Goal: Contribute content

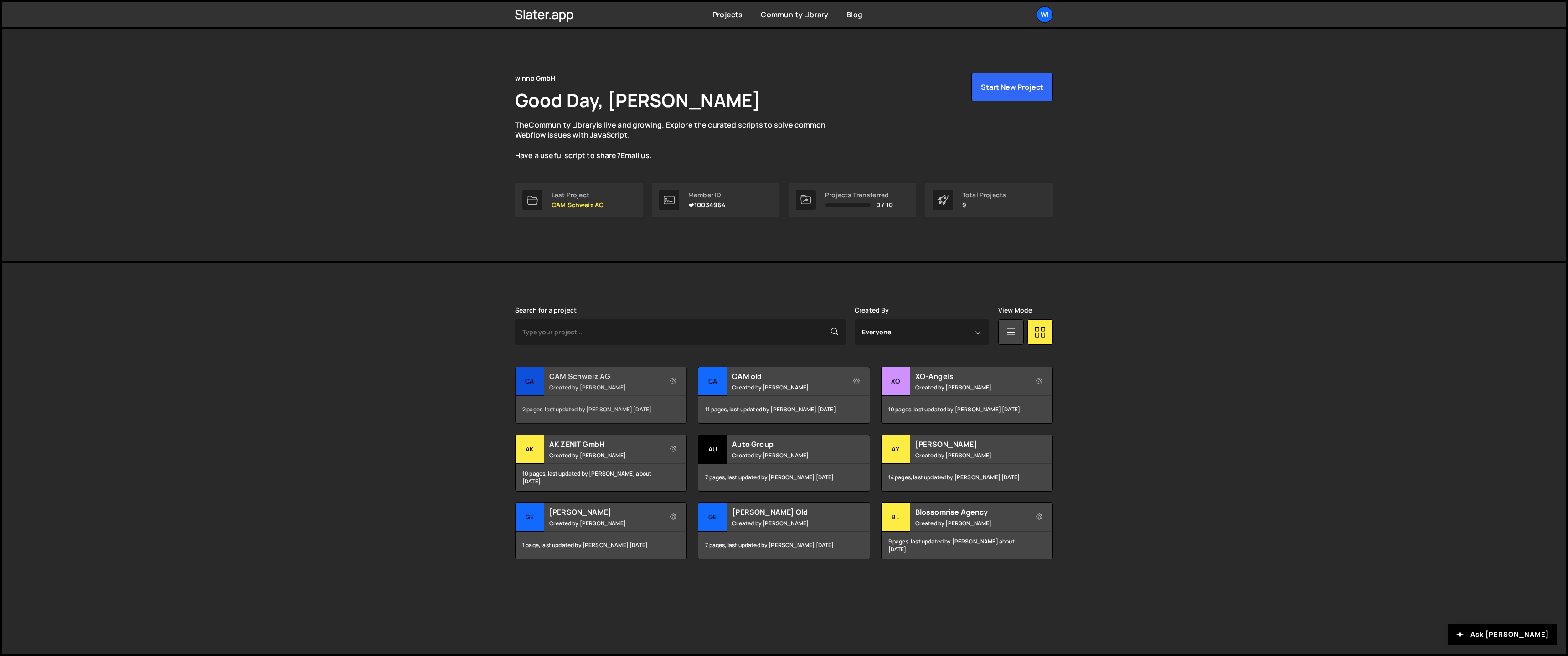
click at [583, 393] on div "CAM Schweiz AG Created by [PERSON_NAME]" at bounding box center [601, 382] width 171 height 28
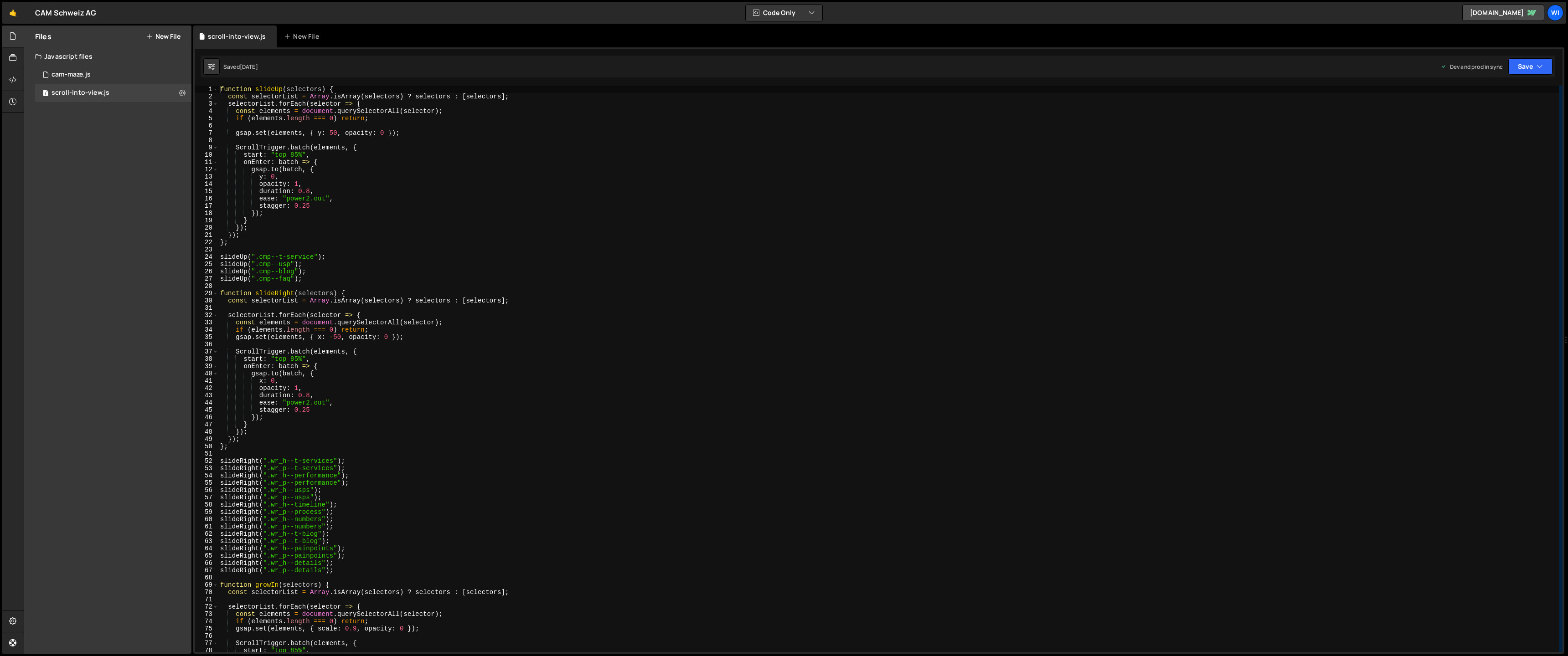
click at [425, 192] on div "function slideUp ( selectors ) { const selectorList = Array . isArray ( selecto…" at bounding box center [889, 376] width 1340 height 581
click at [363, 236] on div "function slideUp ( selectors ) { const selectorList = Array . isArray ( selecto…" at bounding box center [889, 376] width 1340 height 581
click at [295, 240] on div "function slideUp ( selectors ) { const selectorList = Array . isArray ( selecto…" at bounding box center [889, 376] width 1340 height 581
type textarea "};"
click at [65, 68] on div "1 cam-maze.js 0" at bounding box center [113, 75] width 156 height 18
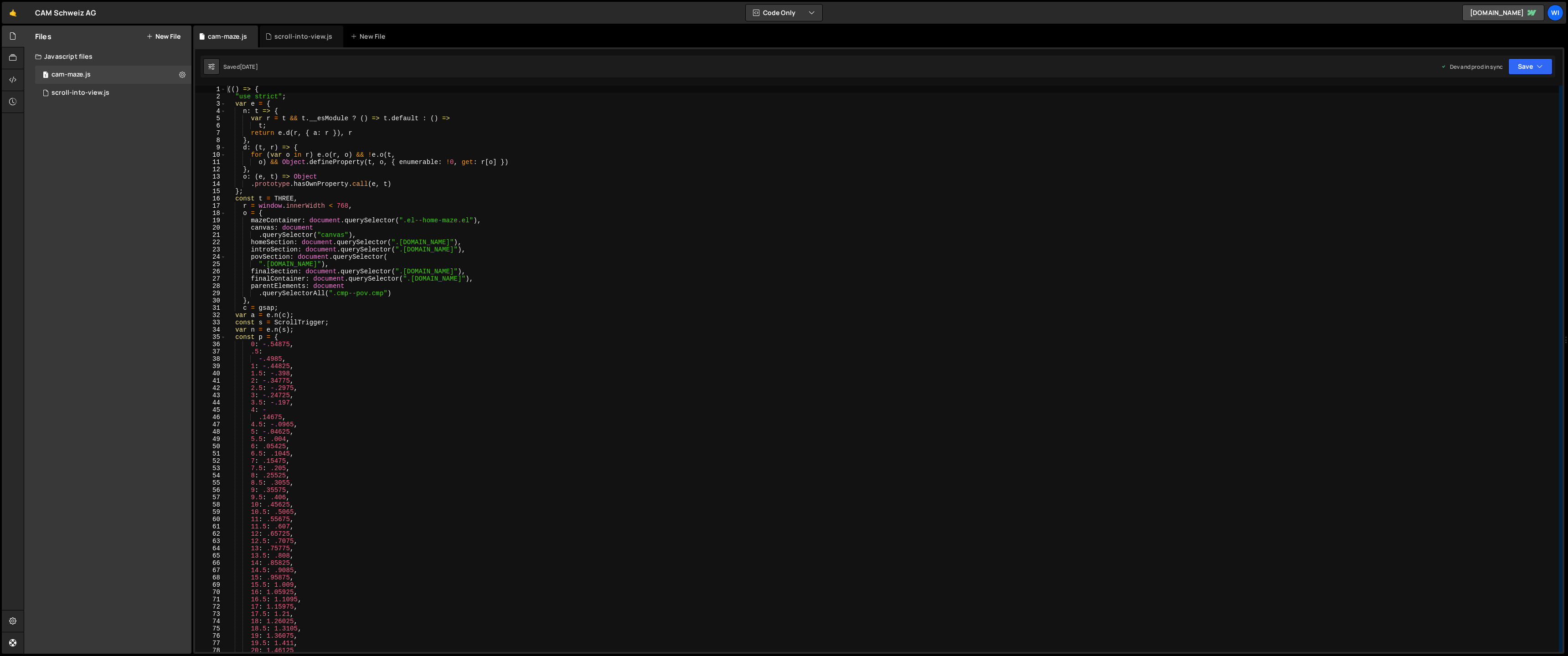
click at [536, 209] on div "(( ) => { "use strict" ; var e = { n : t => { var r = t && t . __esModule ? ( )…" at bounding box center [892, 376] width 1333 height 581
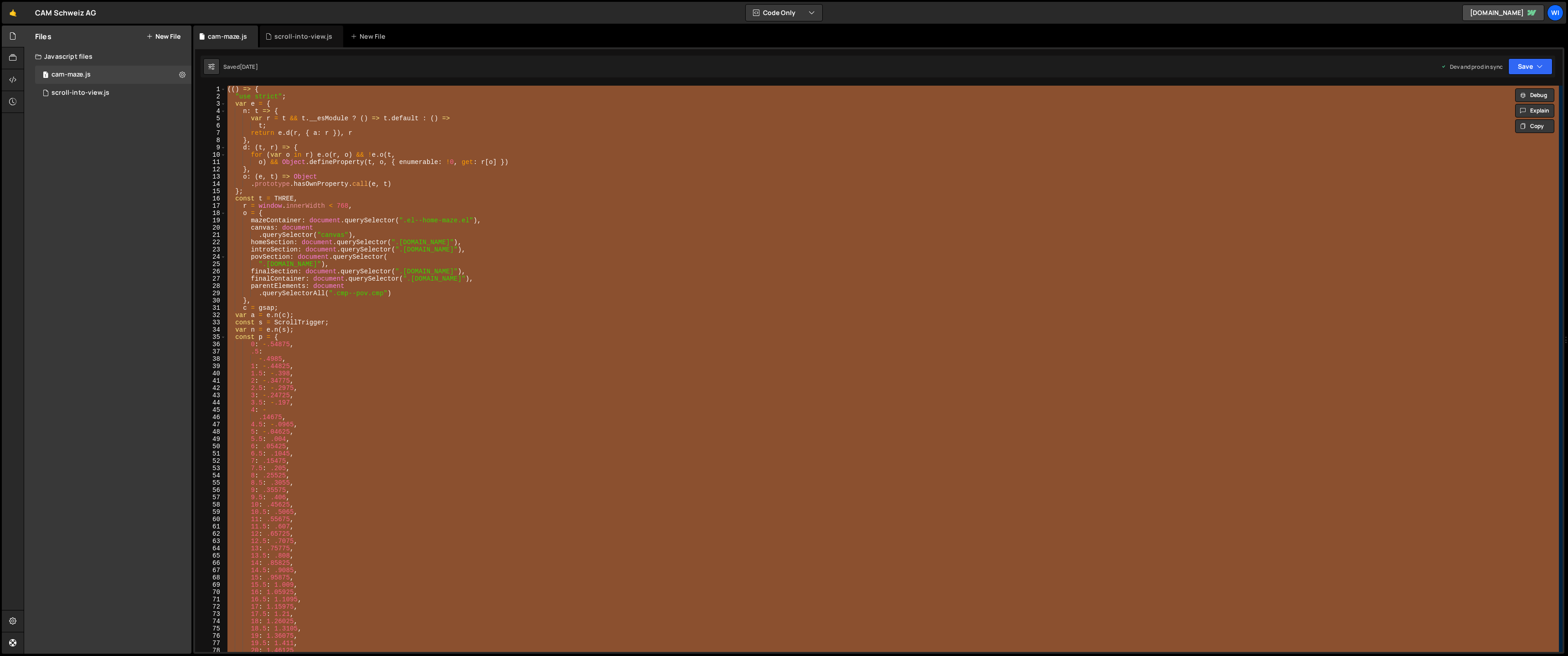
paste textarea
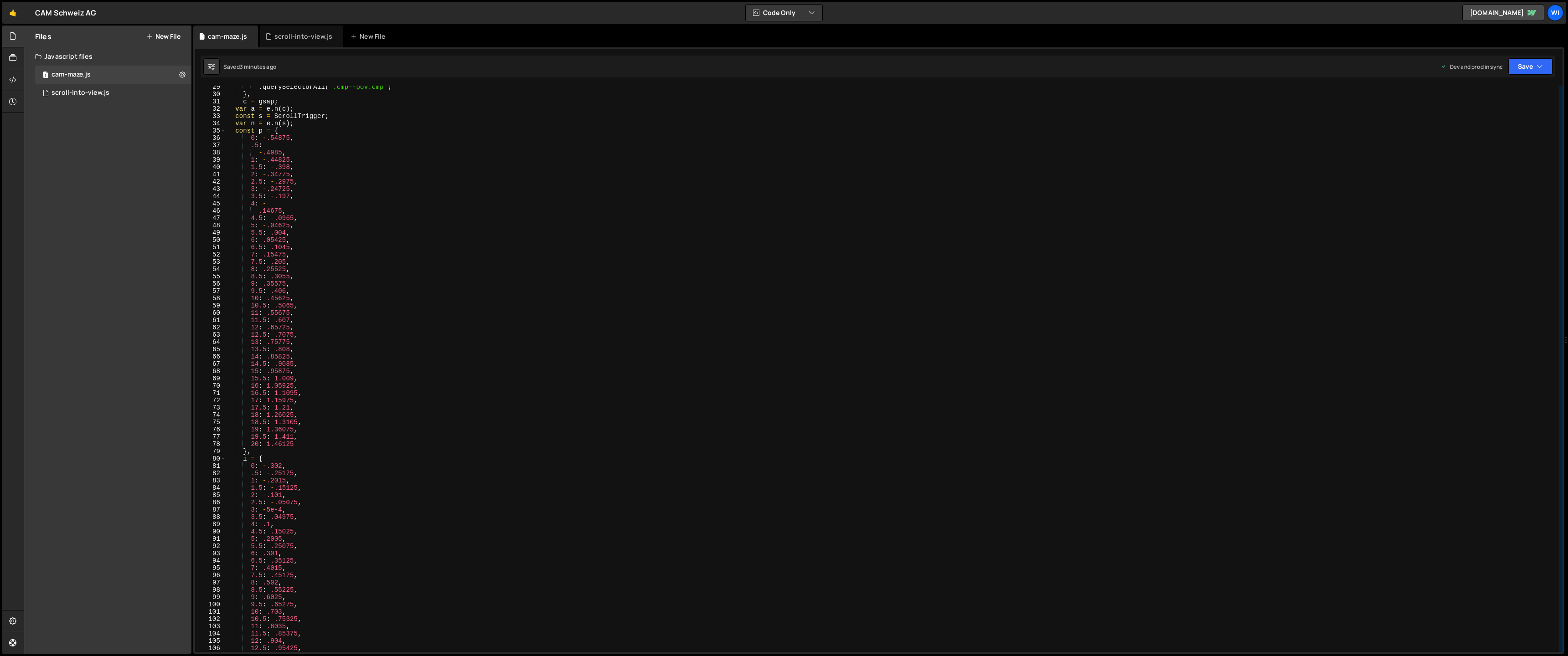
scroll to position [206, 0]
click at [362, 229] on div ". querySelectorAll ( ".cmp--pov.cmp" ) } , c = gsap ; var a = e . n ( c ) ; con…" at bounding box center [892, 374] width 1333 height 581
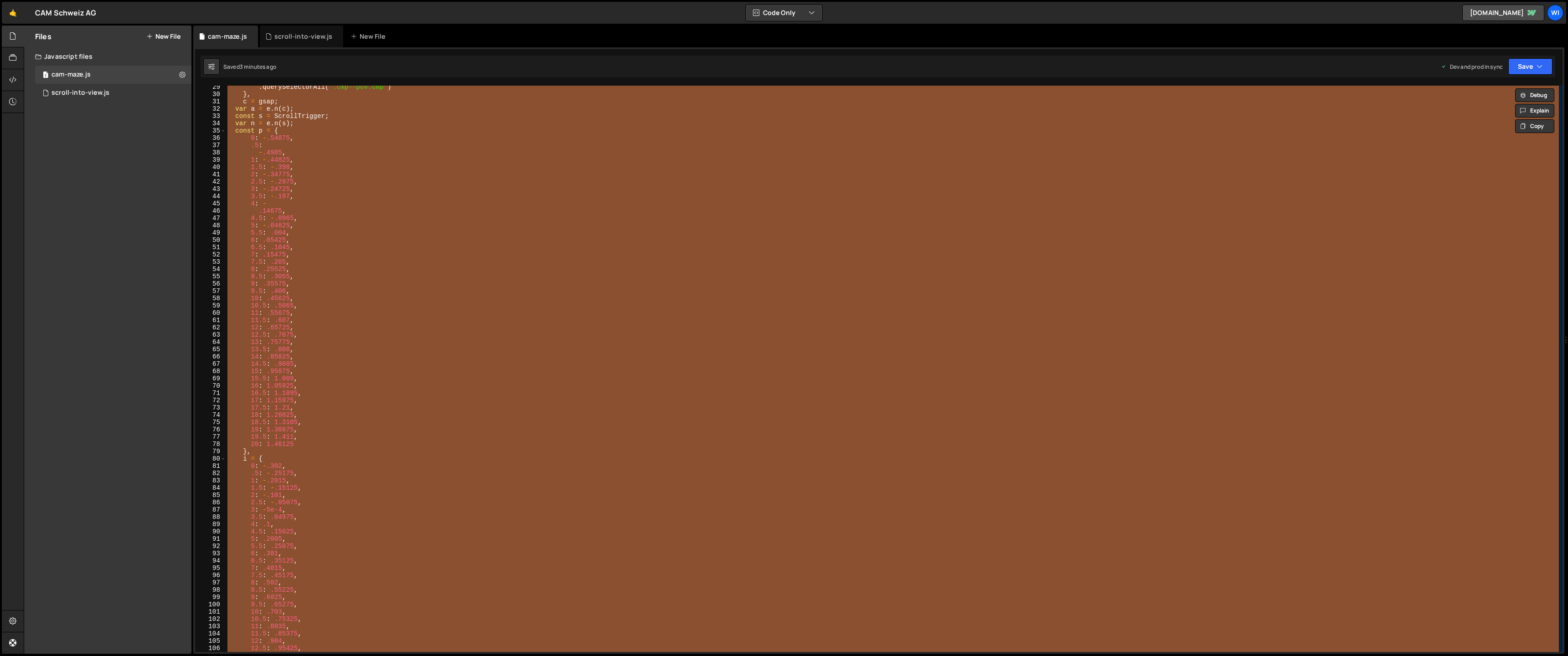
paste textarea
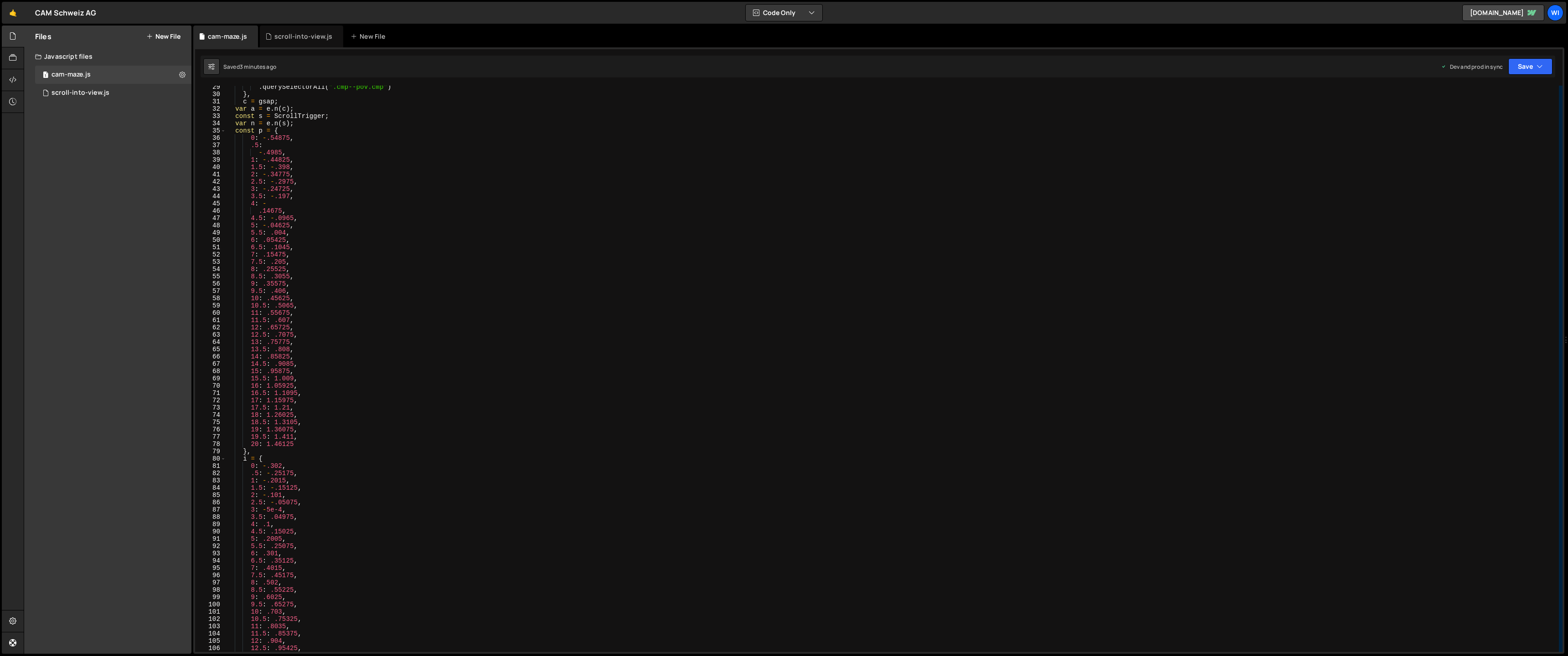
click at [552, 372] on div ". querySelectorAll ( ".cmp--pov.cmp" ) } , c = gsap ; var a = e . n ( c ) ; con…" at bounding box center [892, 374] width 1333 height 581
paste textarea
click at [470, 341] on div ". querySelectorAll ( ".cmp--pov.cmp" ) } , c = gsap ; var a = e . n ( c ) ; con…" at bounding box center [892, 374] width 1333 height 581
click at [556, 197] on div ". querySelectorAll ( ".cmp--pov.cmp" ) } , c = gsap ; var a = e . n ( c ) ; con…" at bounding box center [892, 374] width 1333 height 581
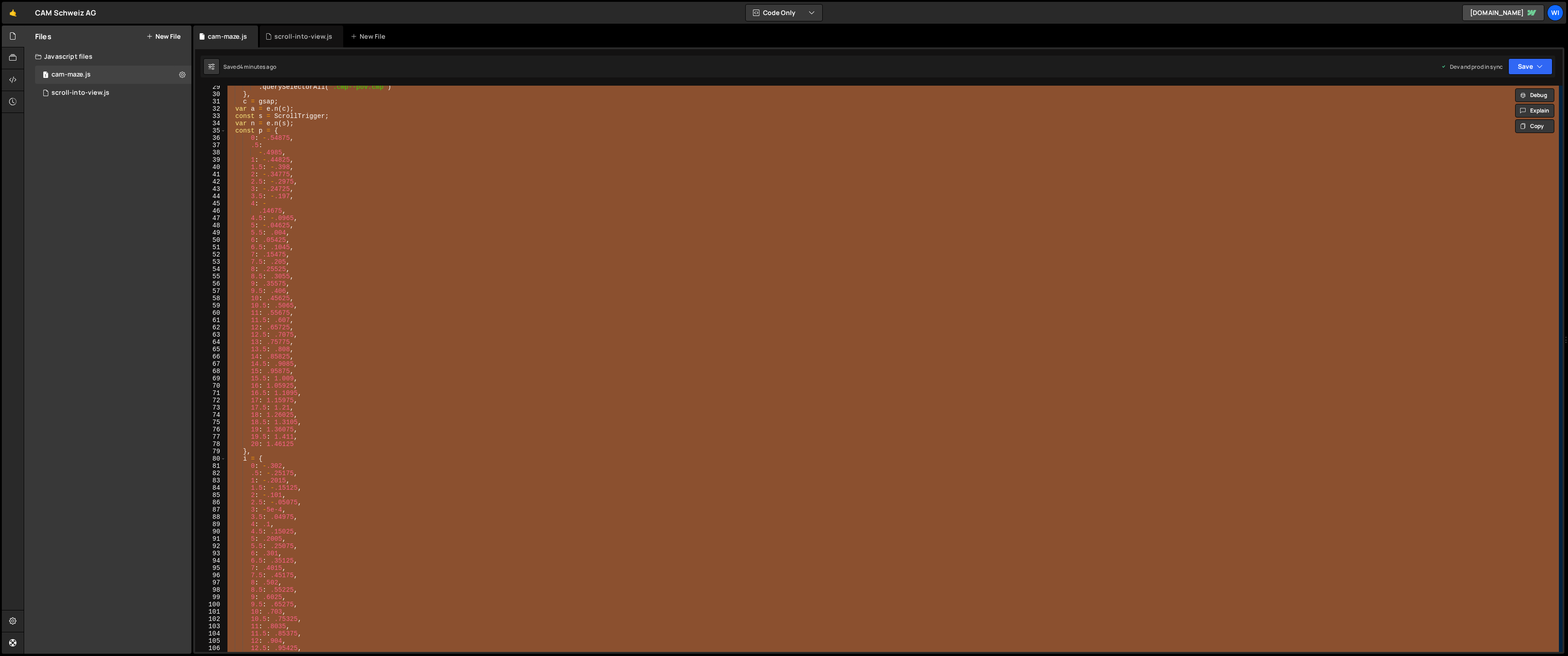
paste textarea
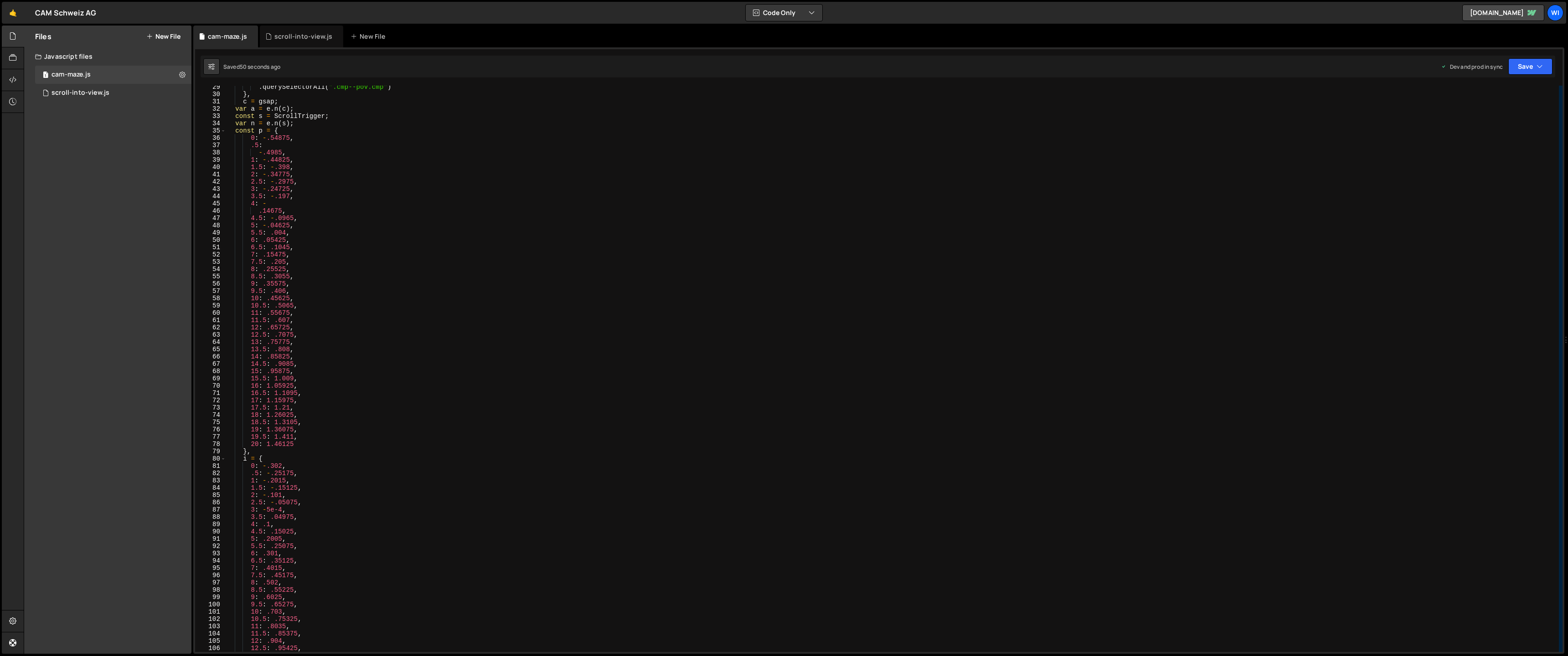
click at [452, 155] on div ". querySelectorAll ( ".cmp--pov.cmp" ) } , c = gsap ; var a = e . n ( c ) ; con…" at bounding box center [892, 374] width 1333 height 581
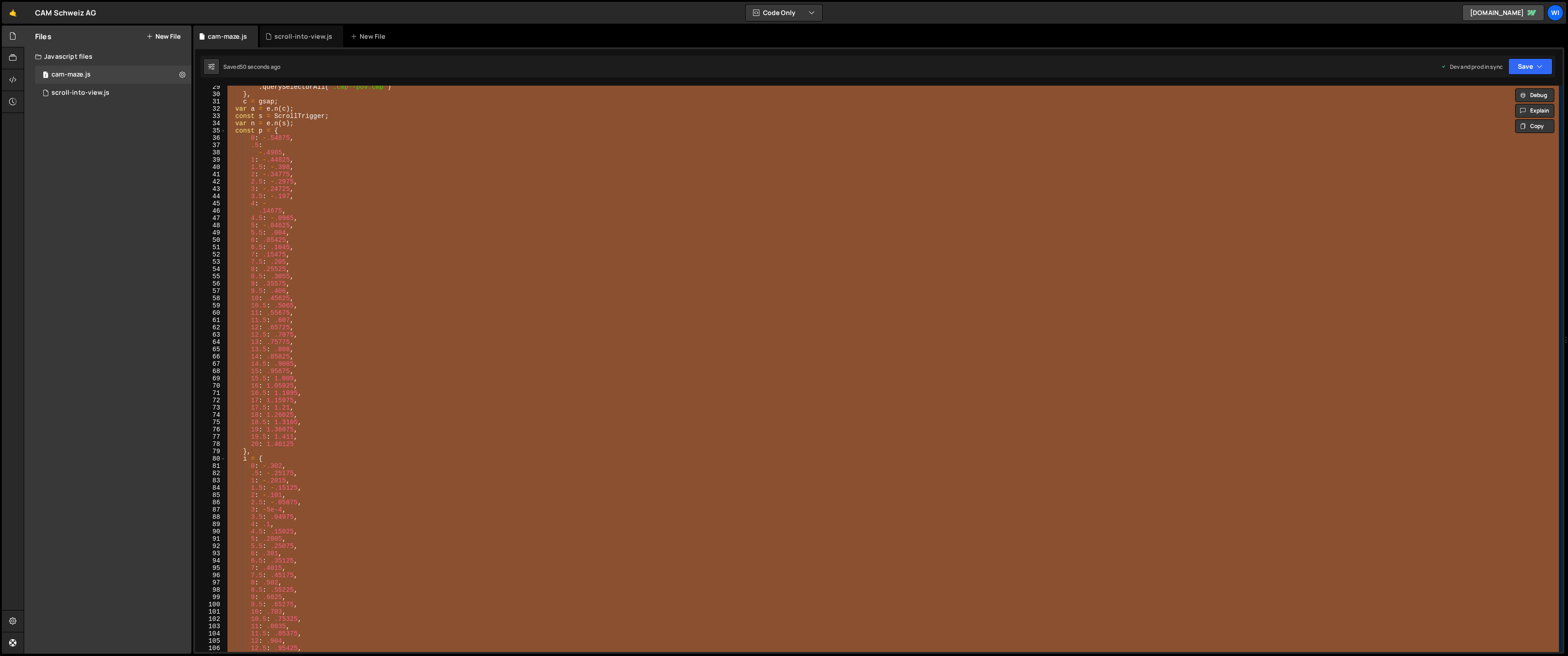
paste textarea
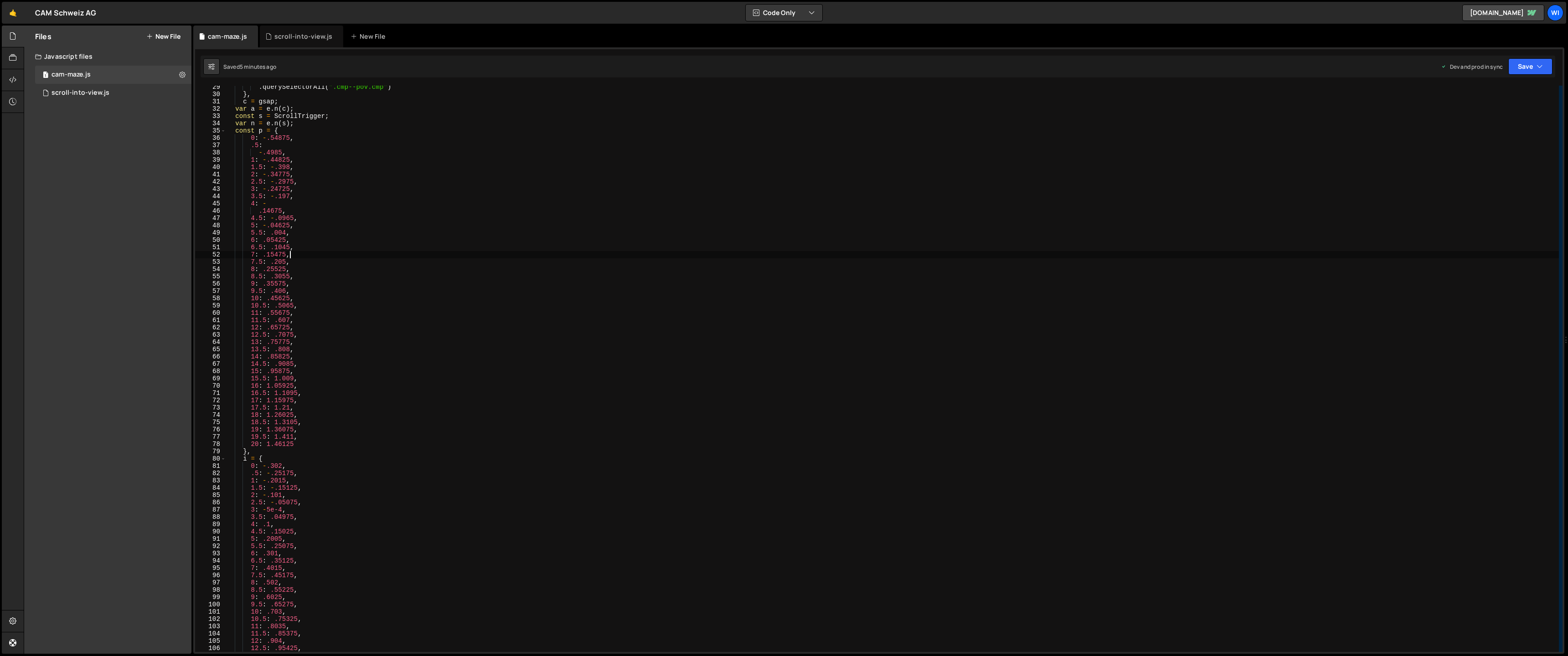
click at [669, 253] on div ". querySelectorAll ( ".cmp--pov.cmp" ) } , c = gsap ; var a = e . n ( c ) ; con…" at bounding box center [892, 374] width 1333 height 581
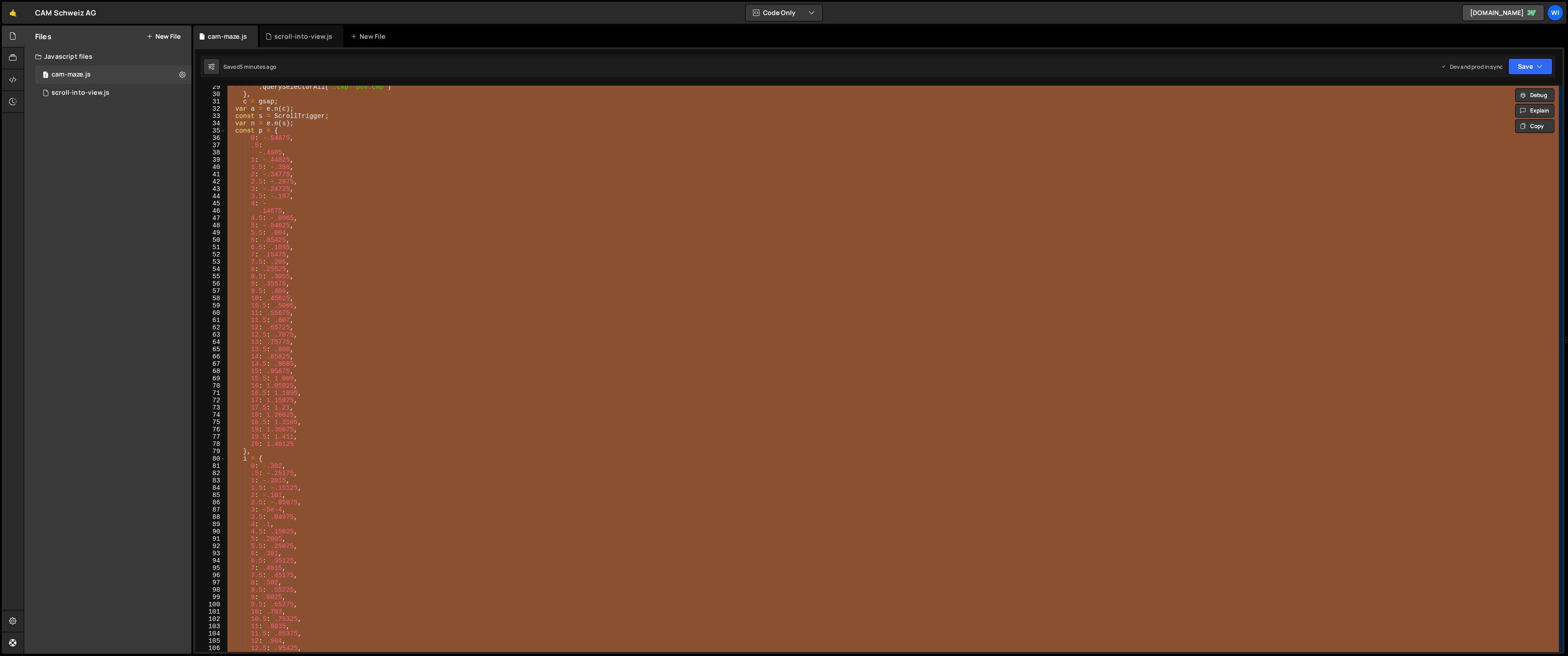
paste textarea
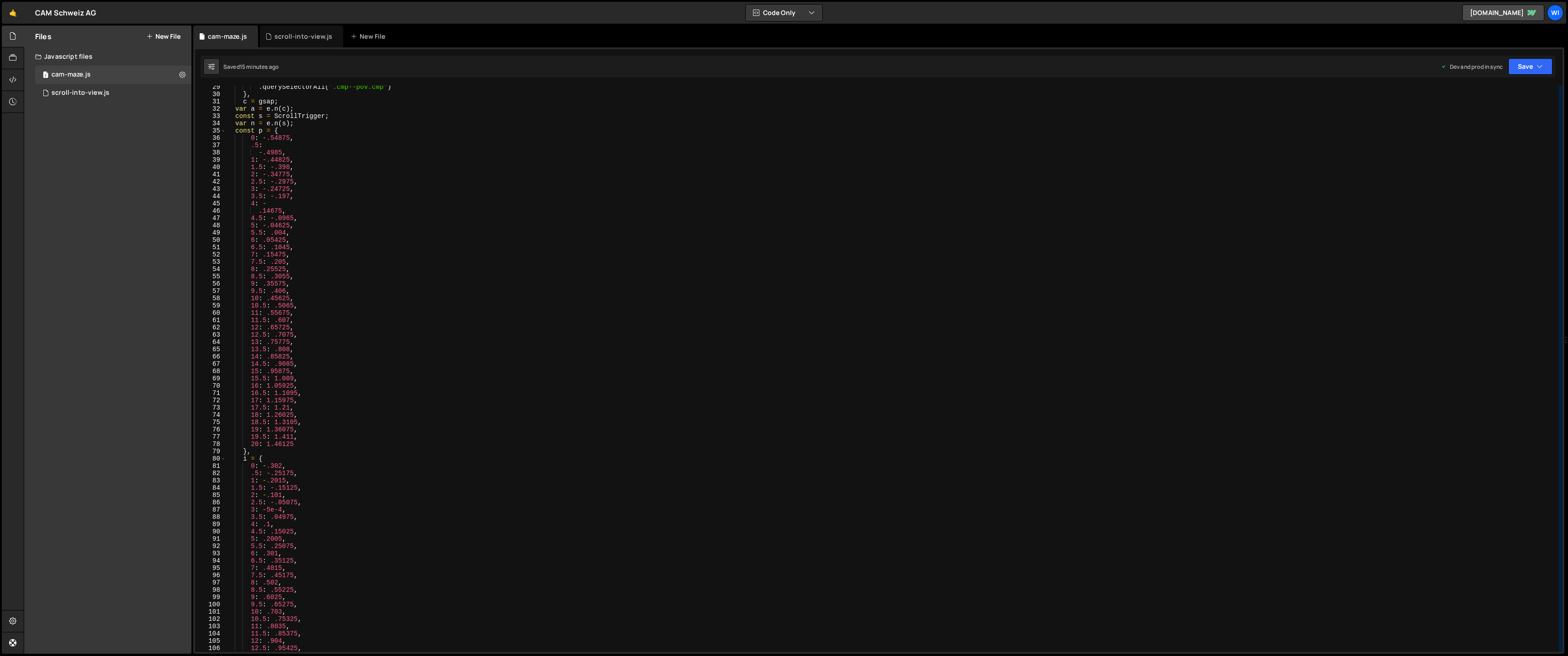
click at [399, 253] on div ". querySelectorAll ( ".cmp--pov.cmp" ) } , c = gsap ; var a = e . n ( c ) ; con…" at bounding box center [892, 374] width 1333 height 581
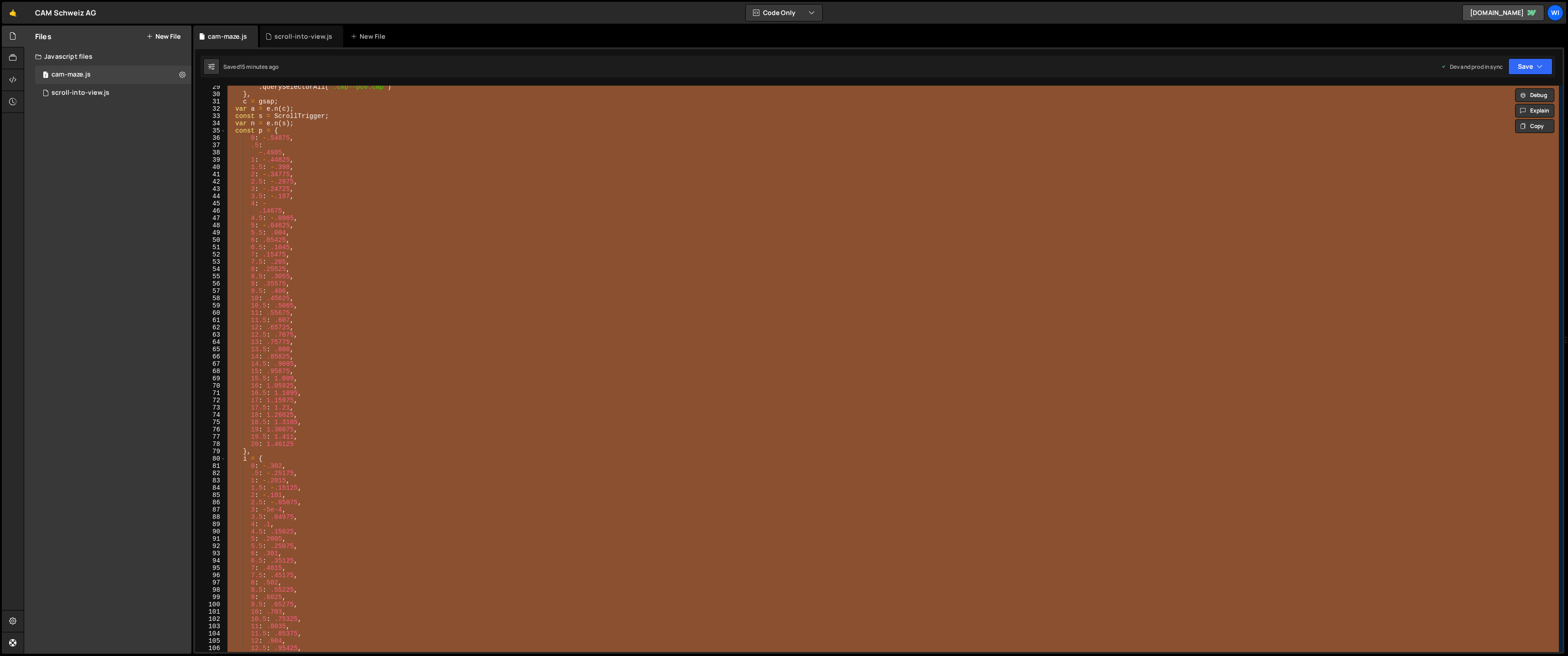
paste textarea
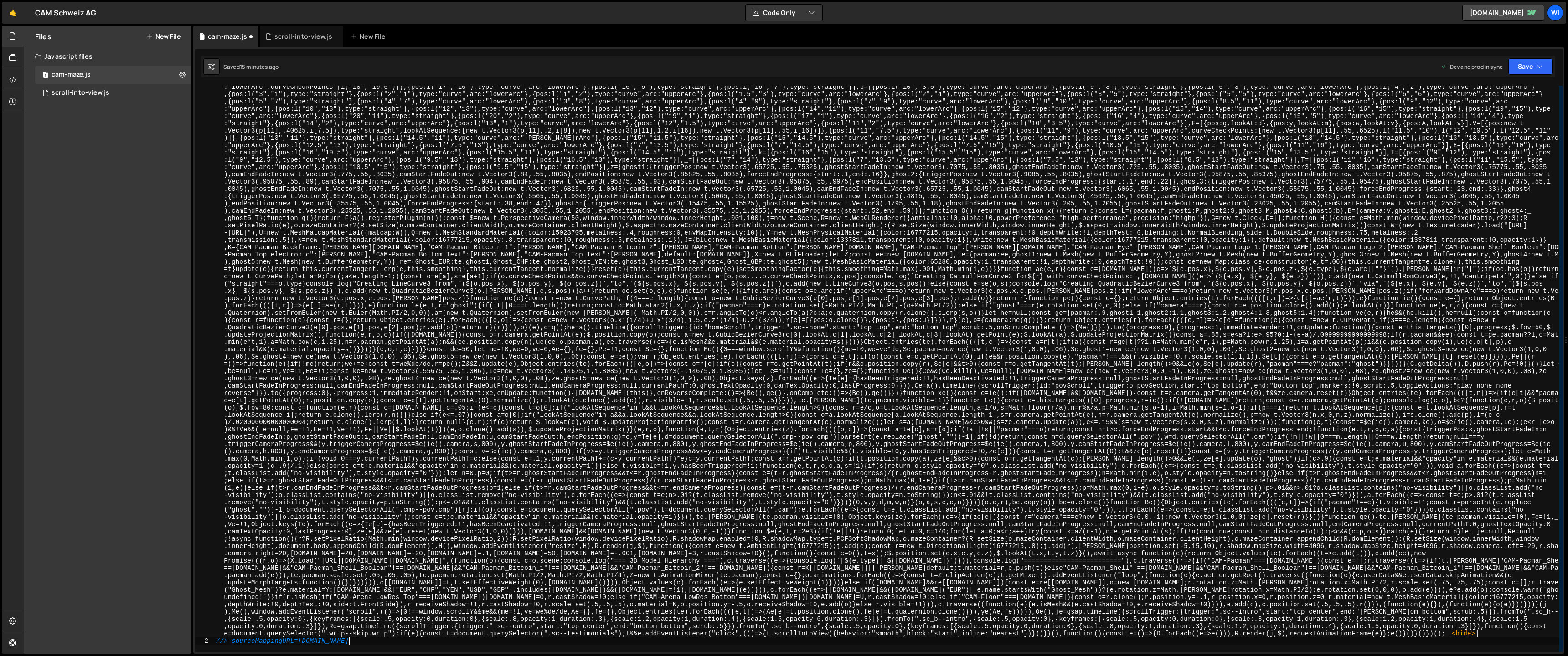
type textarea ""use strict";"
